Goal: Task Accomplishment & Management: Complete application form

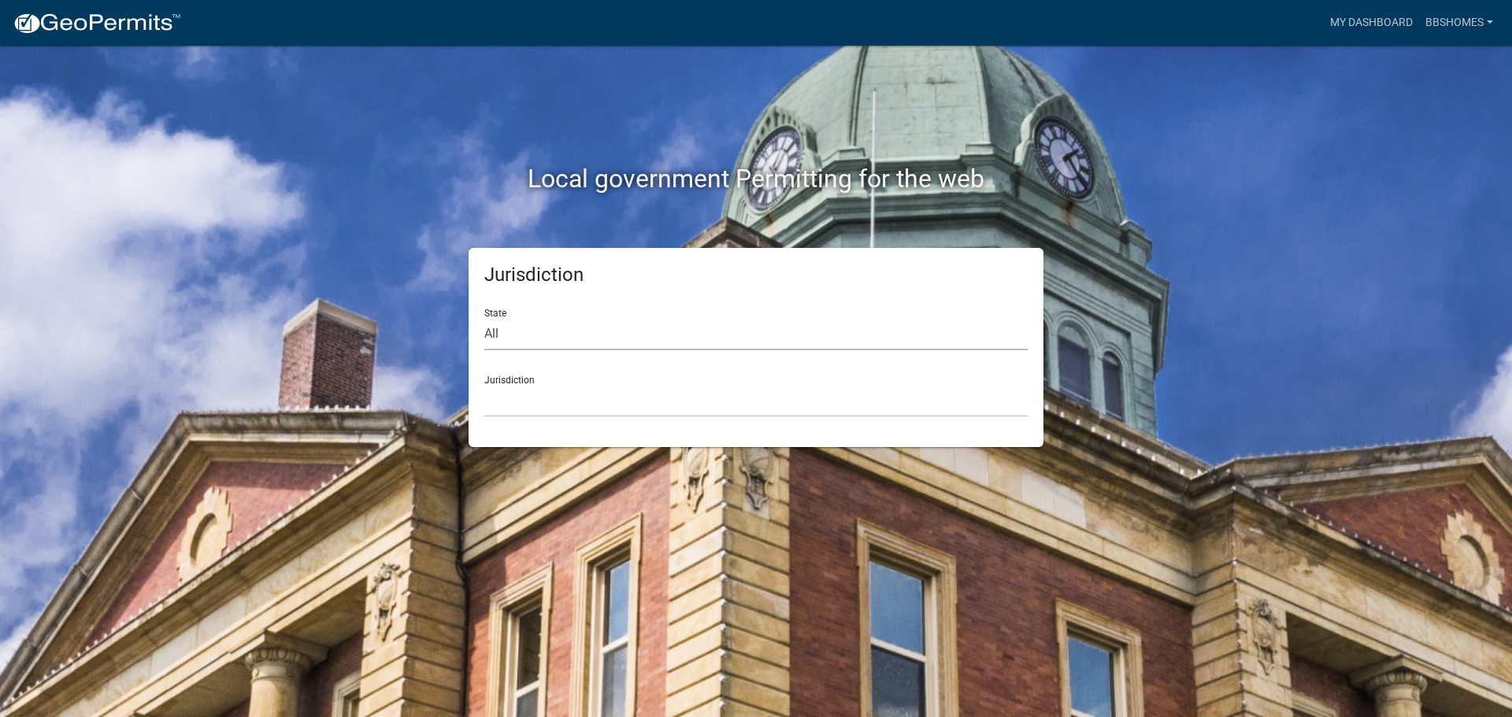
click at [526, 342] on select "All [US_STATE] [US_STATE] [US_STATE] [US_STATE] [US_STATE] [US_STATE] [US_STATE…" at bounding box center [755, 334] width 543 height 32
select select "[US_STATE]"
click at [484, 318] on select "All [US_STATE] [US_STATE] [US_STATE] [US_STATE] [US_STATE] [US_STATE] [US_STATE…" at bounding box center [755, 334] width 543 height 32
click at [513, 391] on select "City of [GEOGRAPHIC_DATA], [US_STATE] City of [GEOGRAPHIC_DATA], [US_STATE] Cit…" at bounding box center [755, 401] width 543 height 32
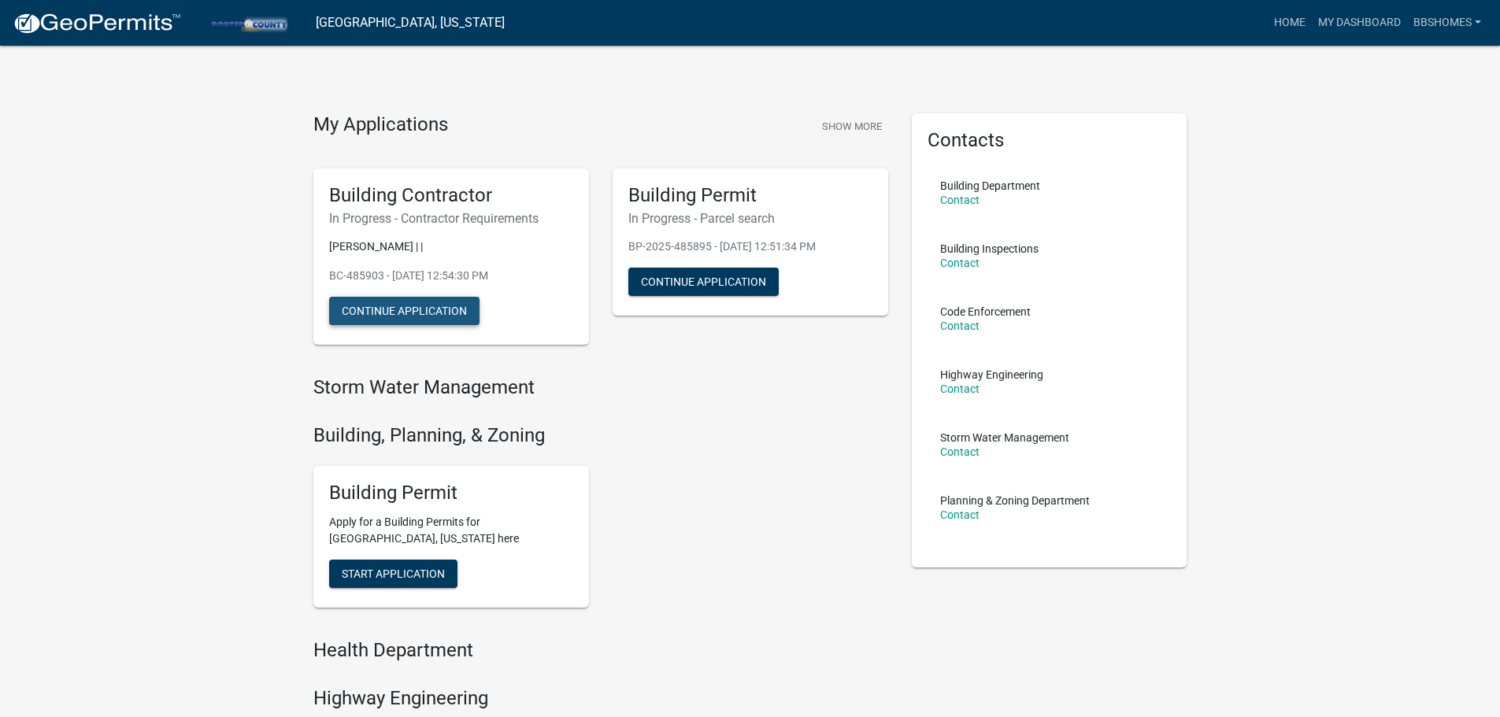
click at [437, 310] on button "Continue Application" at bounding box center [404, 311] width 150 height 28
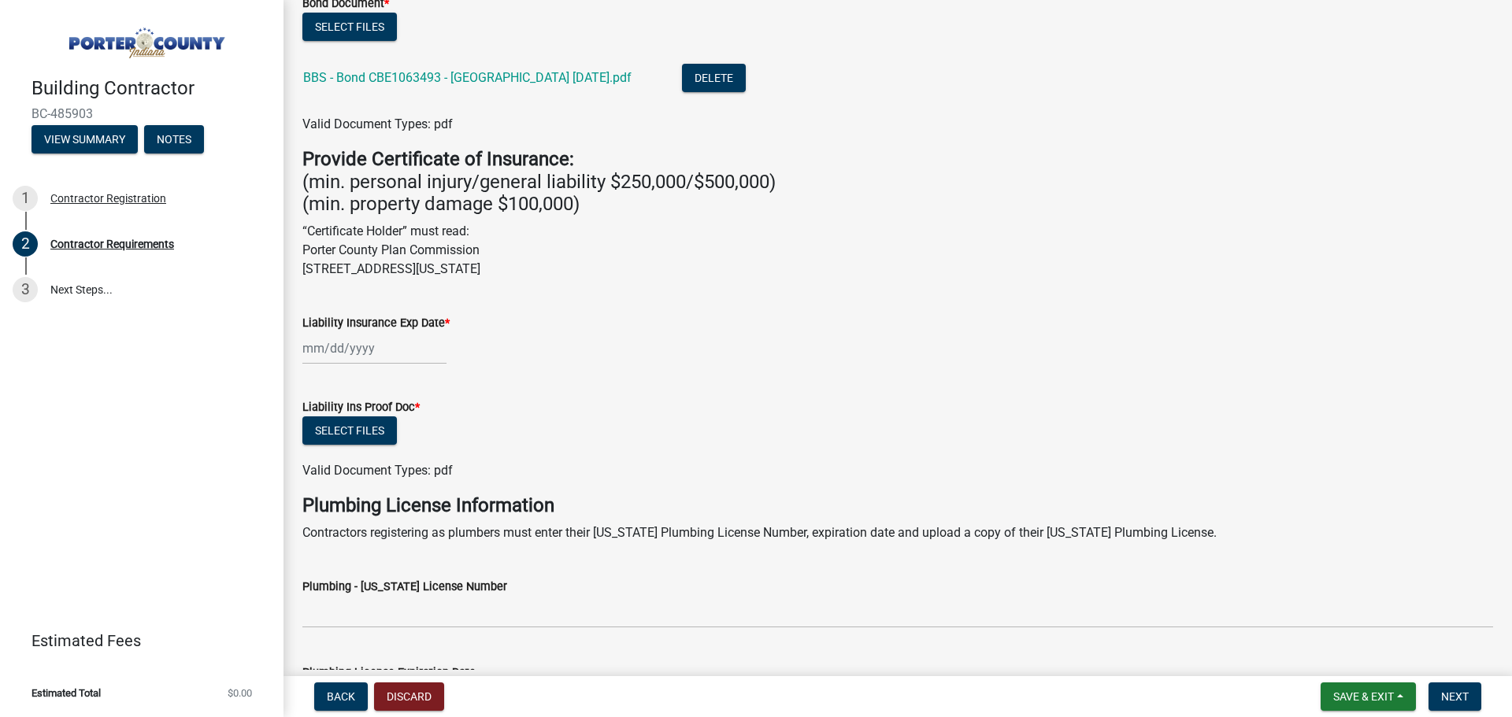
scroll to position [472, 0]
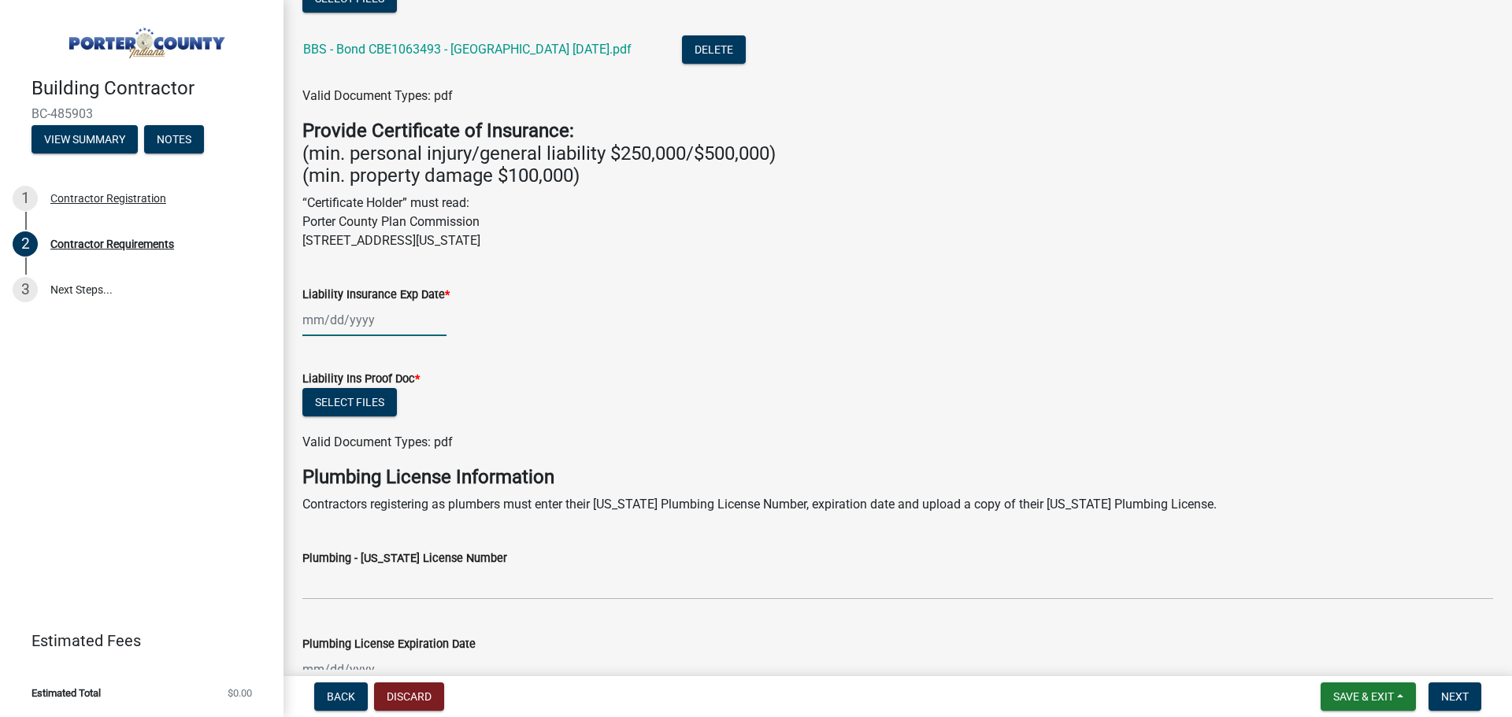
click at [338, 315] on div at bounding box center [374, 320] width 144 height 32
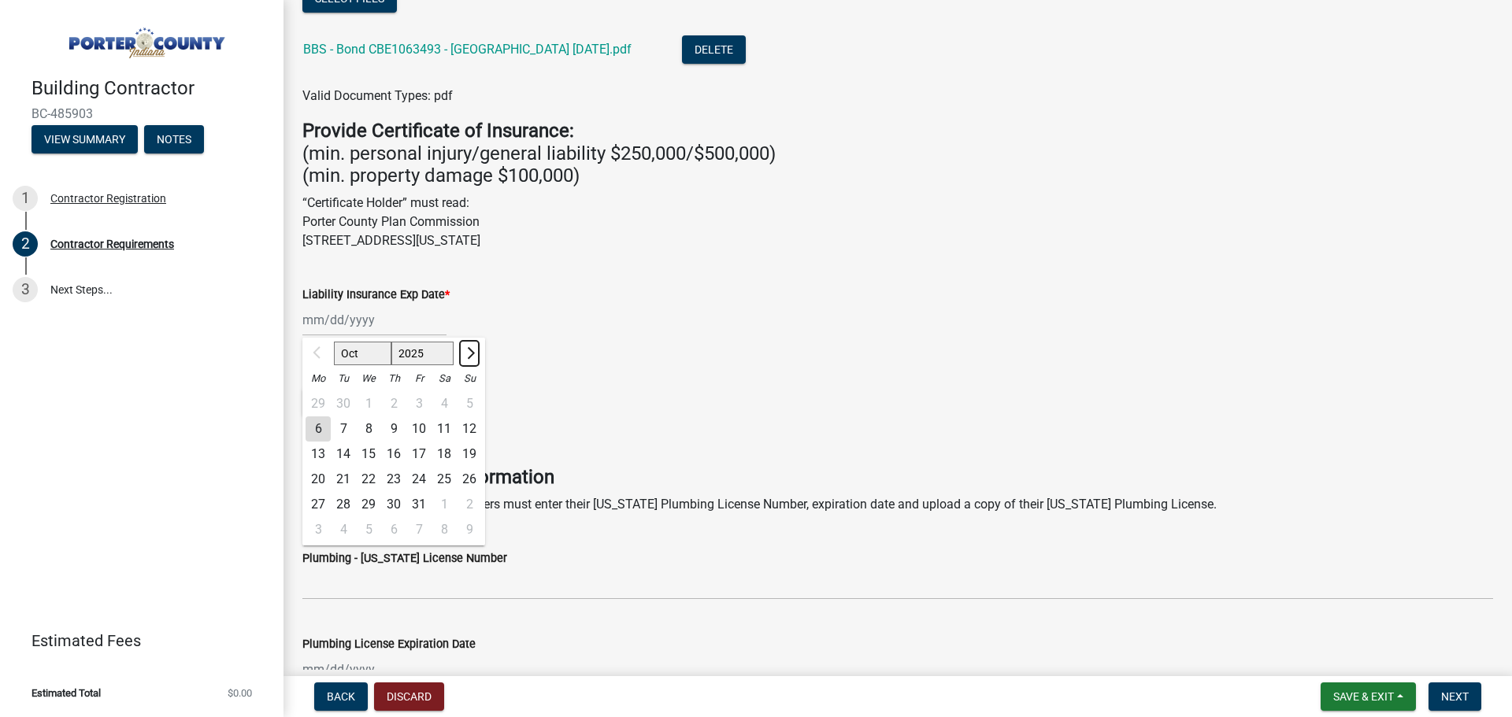
click at [468, 353] on span "Next month" at bounding box center [469, 353] width 12 height 12
select select "1"
select select "2026"
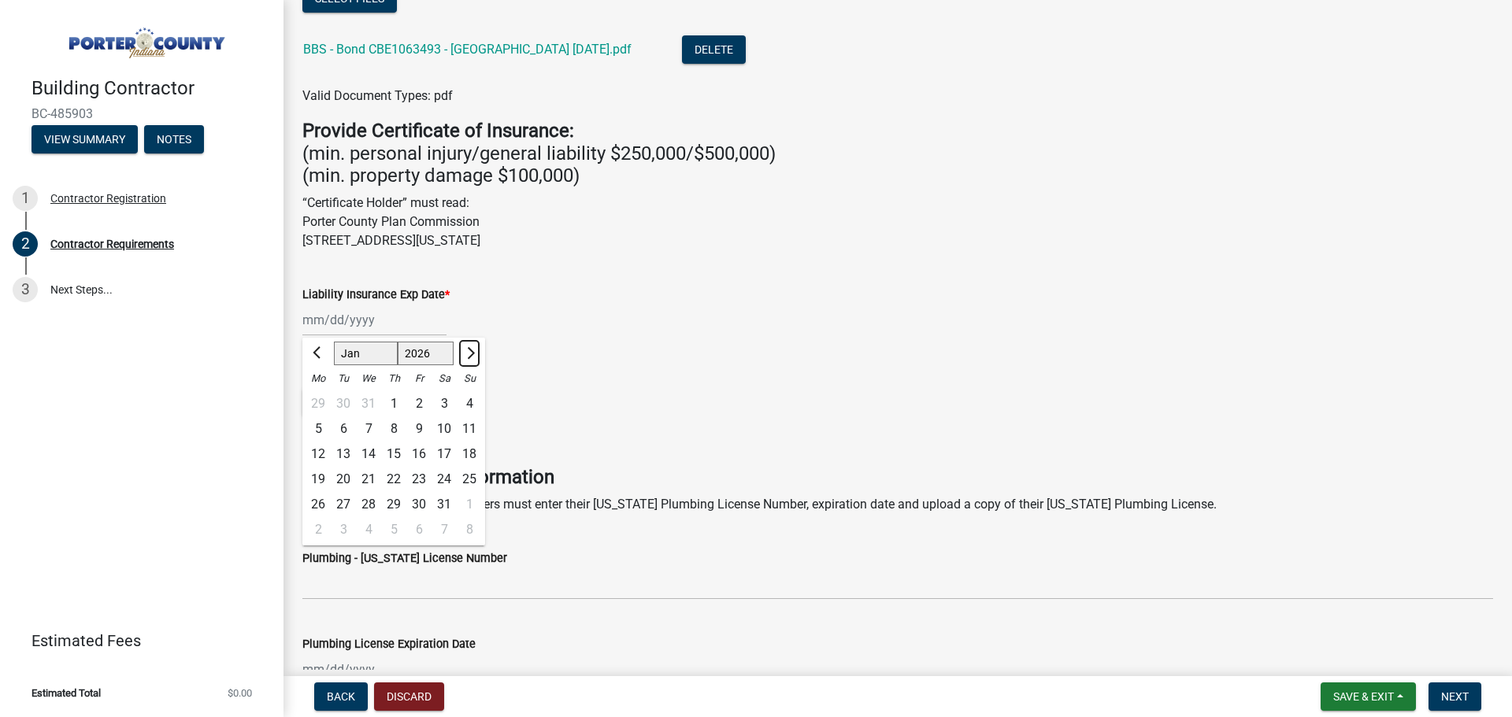
click at [468, 353] on span "Next month" at bounding box center [469, 353] width 12 height 12
select select "5"
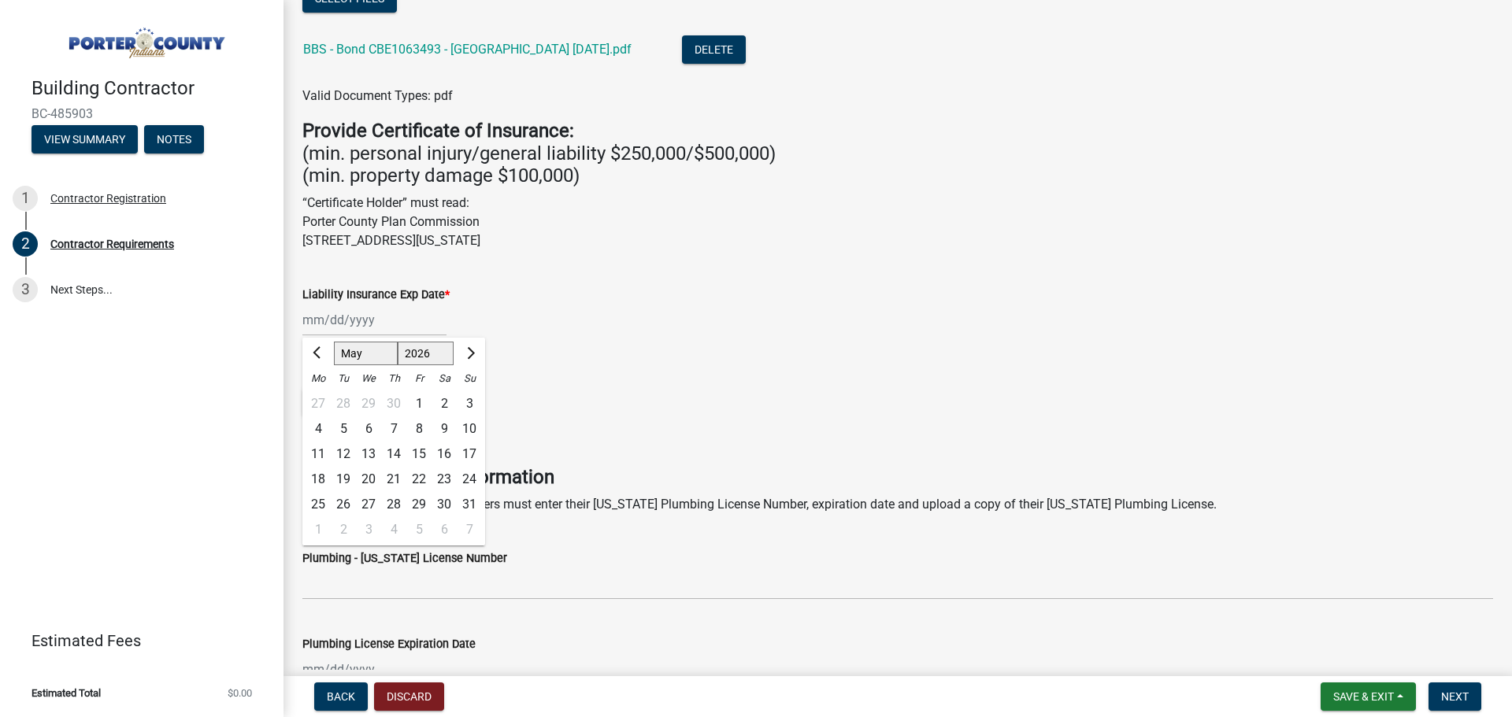
click at [420, 476] on div "22" at bounding box center [418, 479] width 25 height 25
type input "[DATE]"
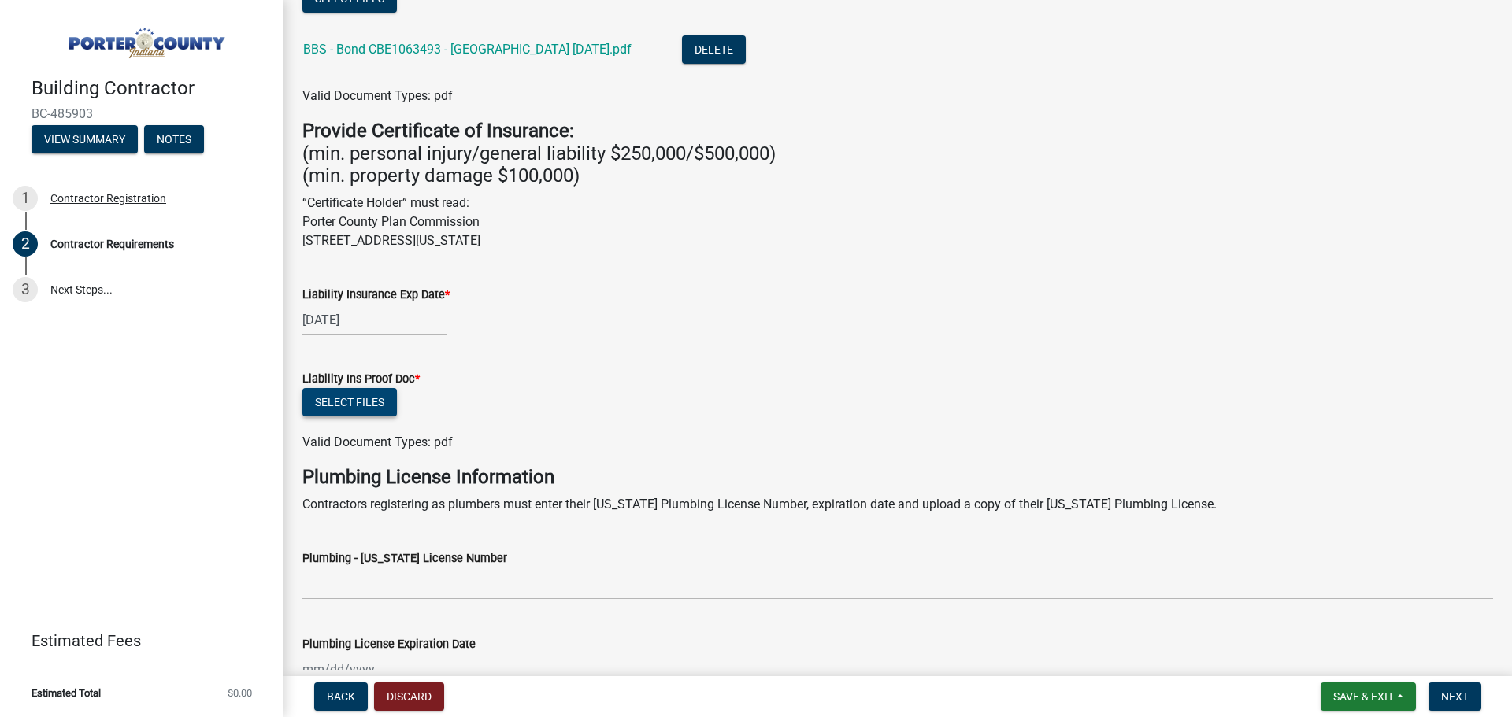
click at [374, 402] on button "Select files" at bounding box center [349, 402] width 94 height 28
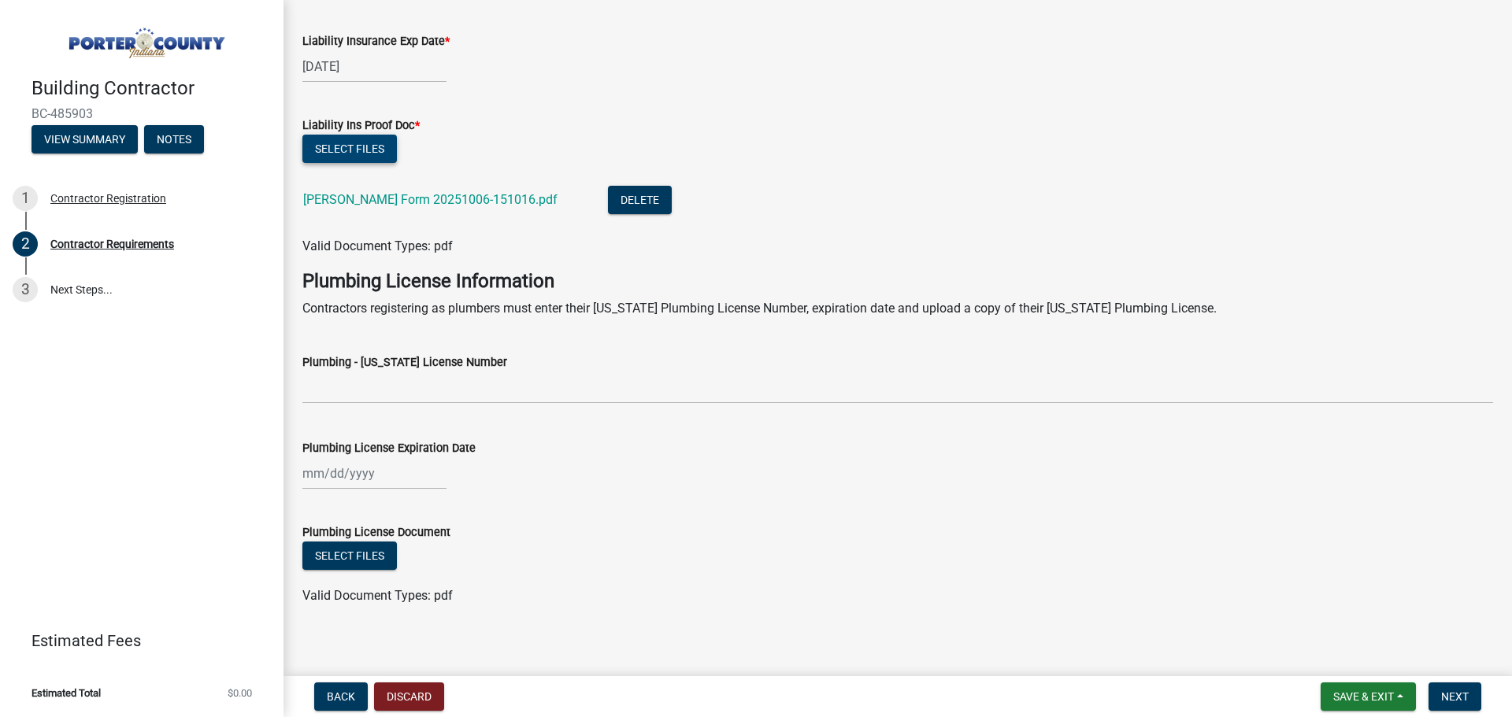
scroll to position [737, 0]
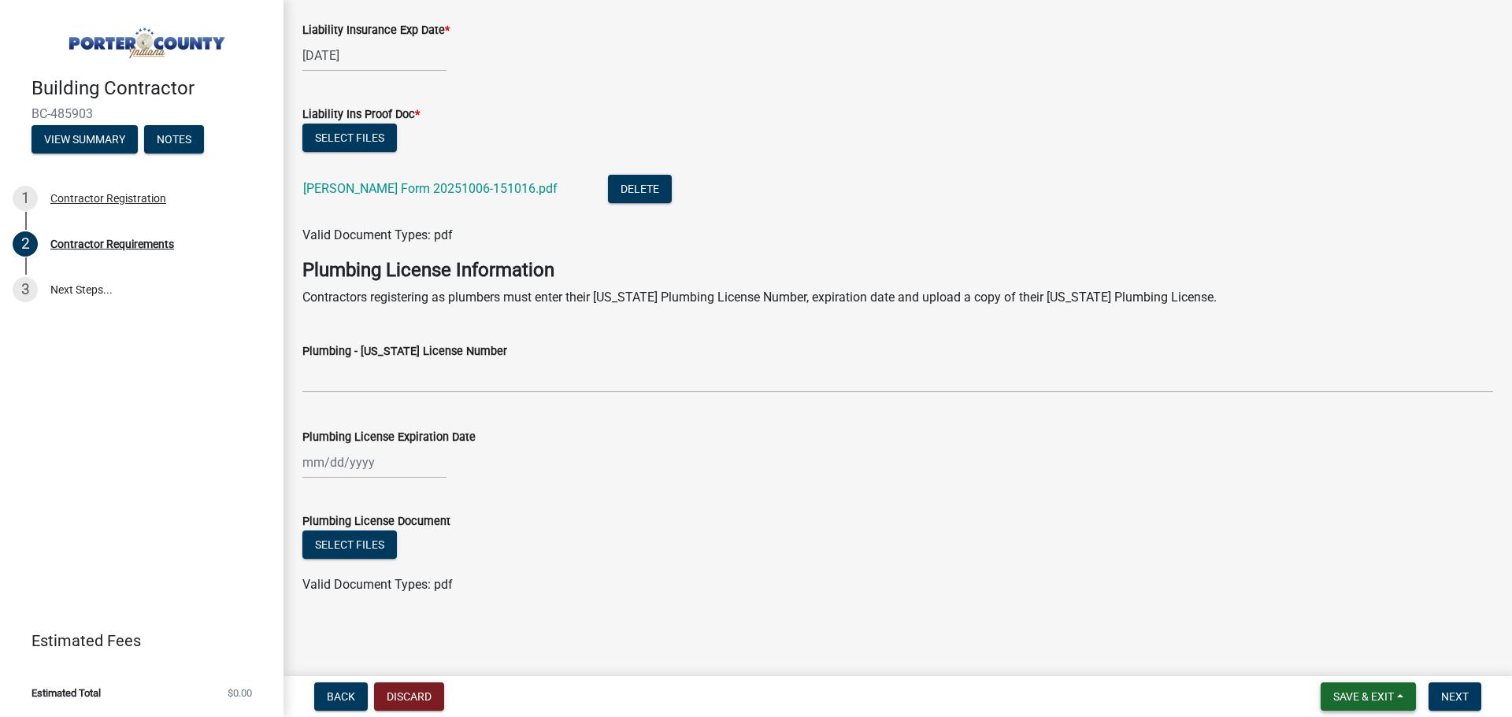
click at [1350, 709] on button "Save & Exit" at bounding box center [1367, 697] width 95 height 28
click at [1042, 527] on div "Plumbing License Document" at bounding box center [897, 521] width 1191 height 19
click at [1432, 688] on button "Next" at bounding box center [1454, 697] width 53 height 28
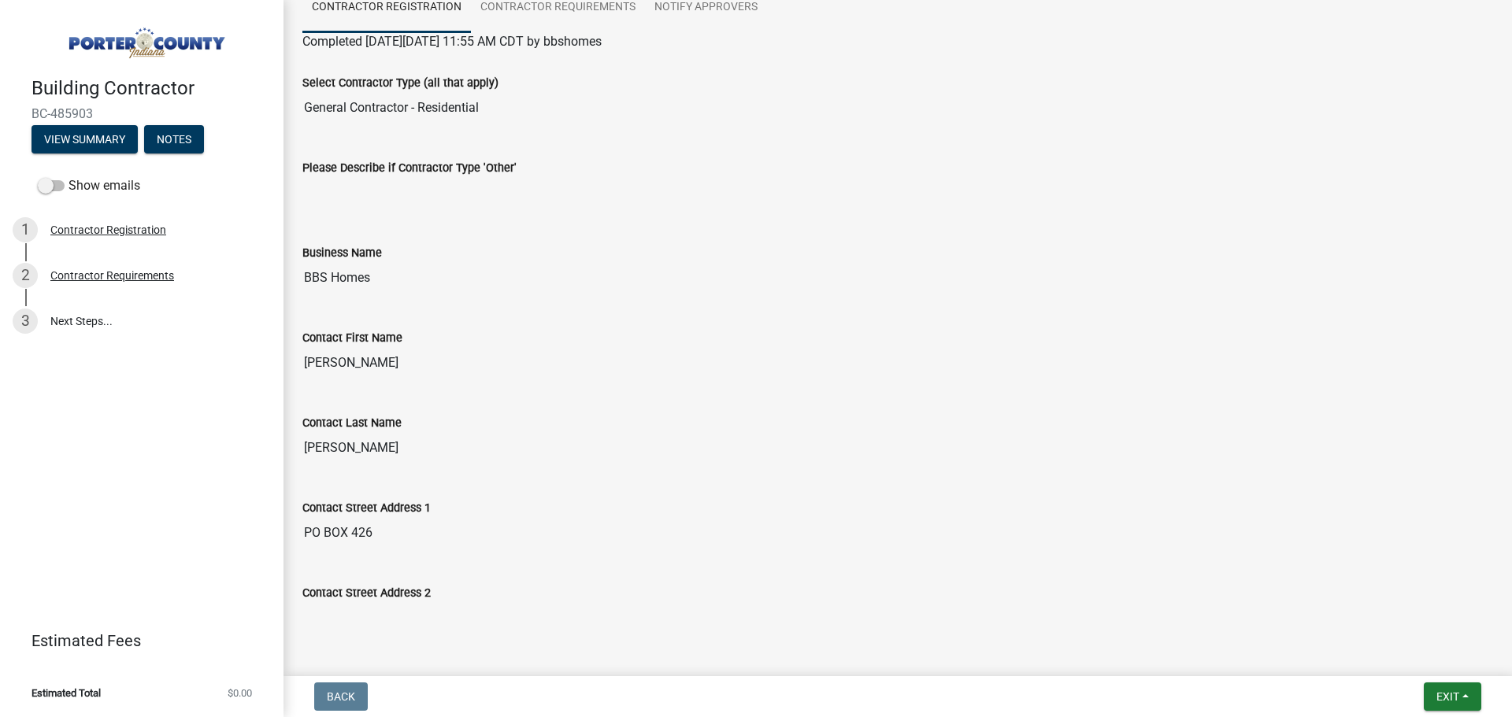
scroll to position [0, 0]
